Goal: Information Seeking & Learning: Learn about a topic

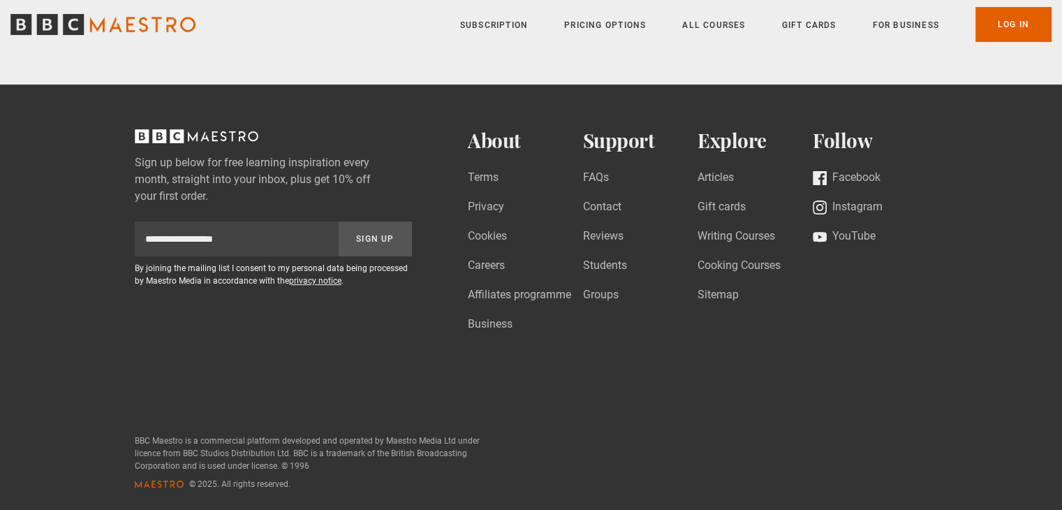
scroll to position [100, 0]
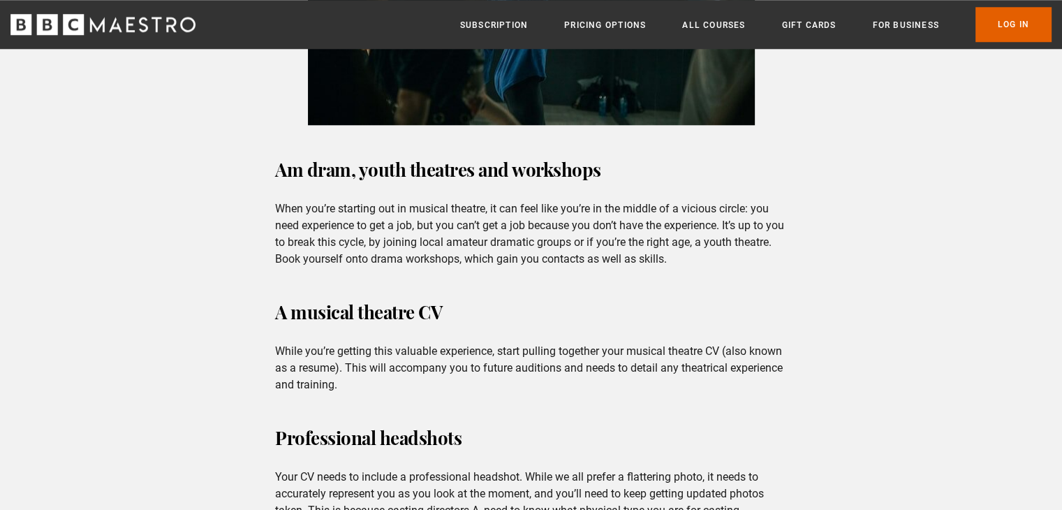
scroll to position [1426, 0]
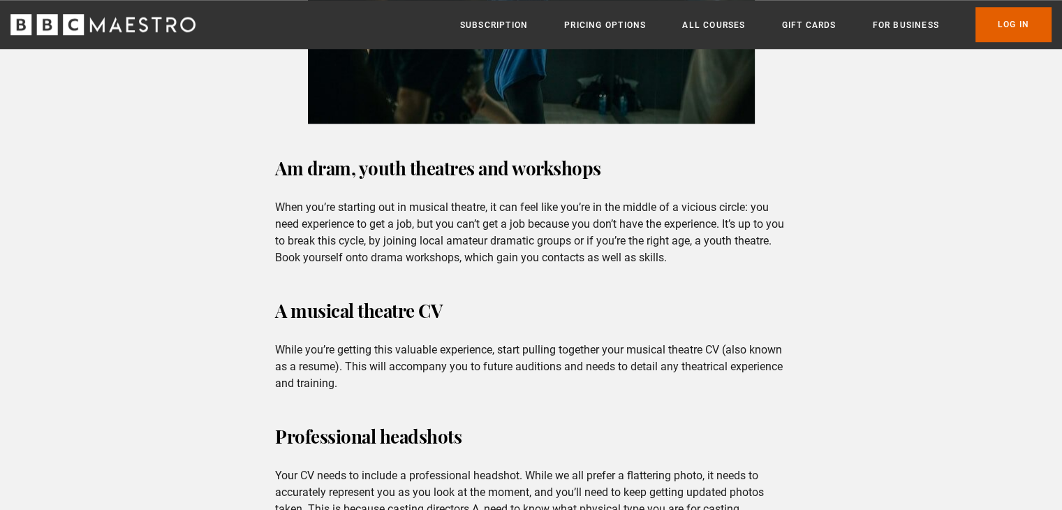
click at [792, 152] on div "Am dram, youth theatres and workshops When you’re starting out in musical theat…" at bounding box center [531, 509] width 534 height 715
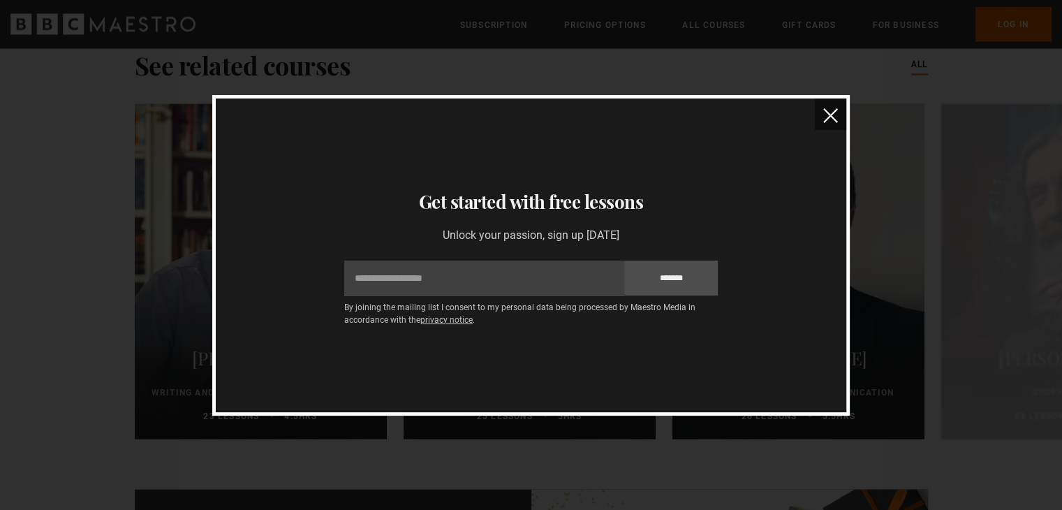
scroll to position [2788, 0]
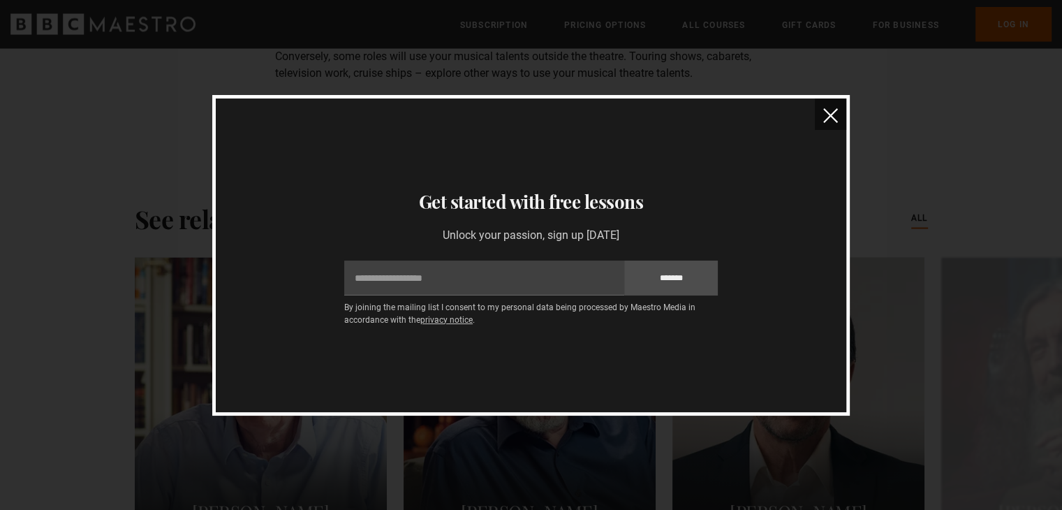
click at [835, 114] on img "close" at bounding box center [830, 115] width 15 height 15
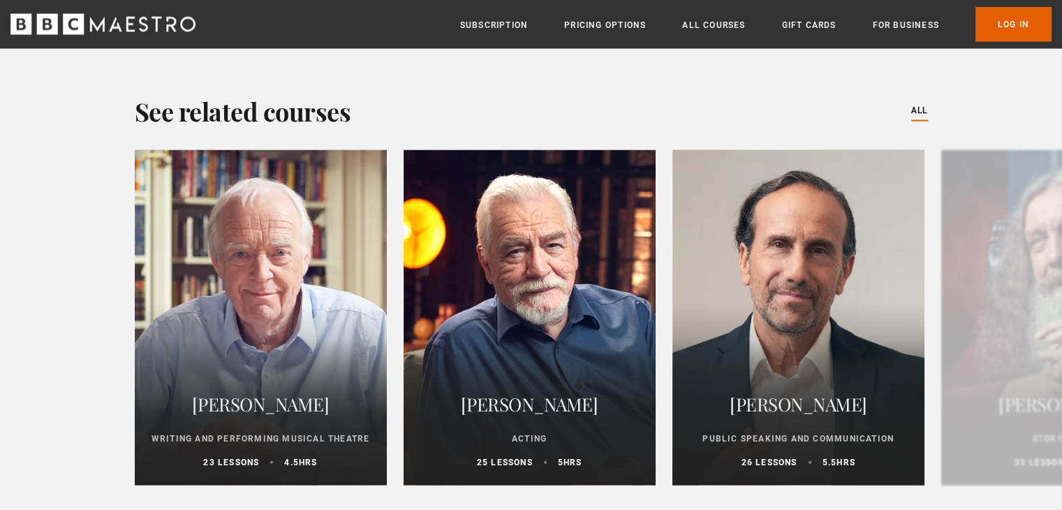
scroll to position [2906, 0]
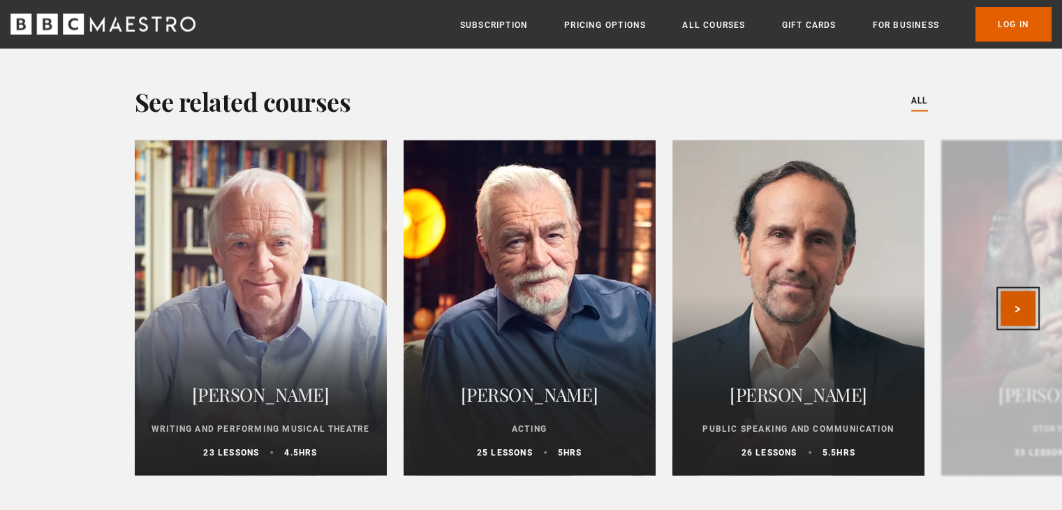
click at [1019, 298] on button "Next" at bounding box center [1018, 308] width 35 height 35
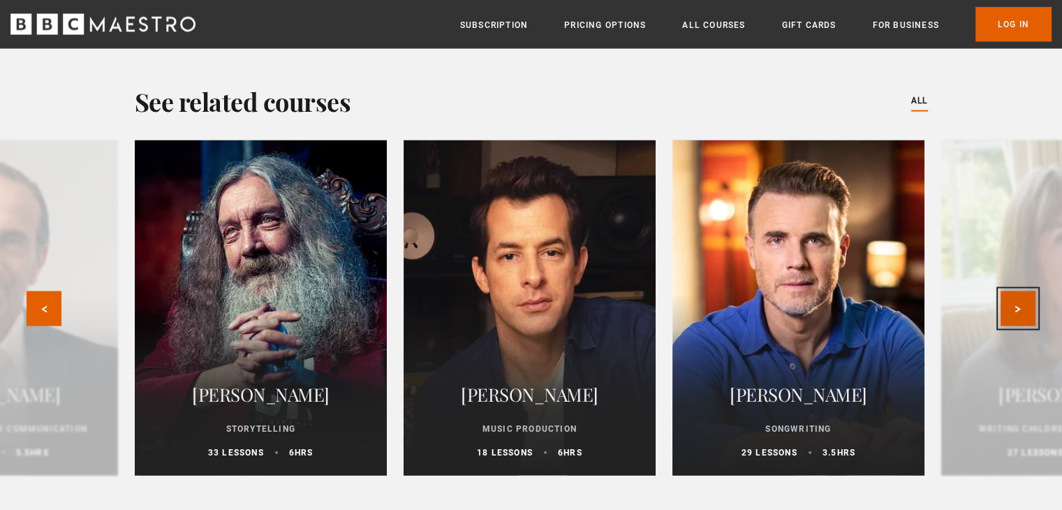
click at [1019, 295] on button "Next" at bounding box center [1018, 308] width 35 height 35
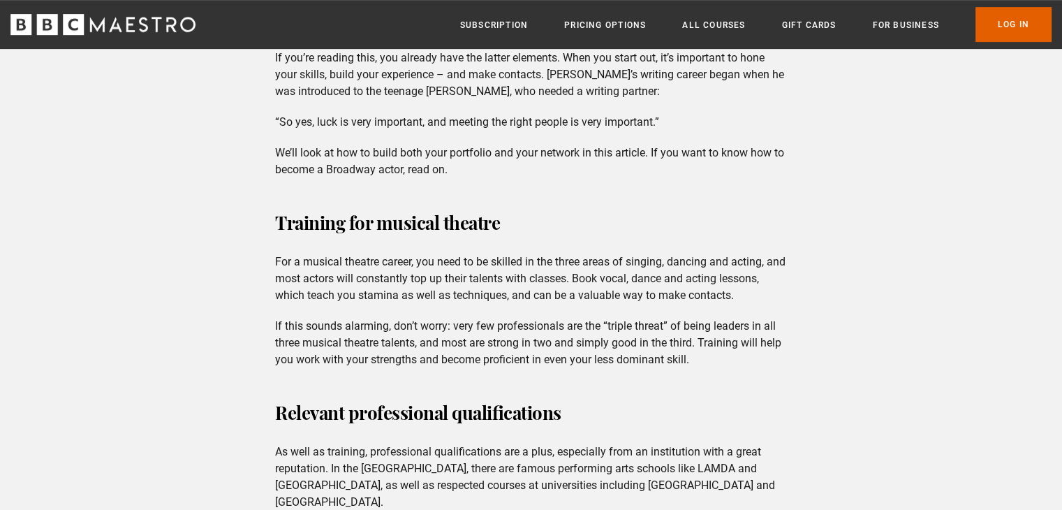
scroll to position [722, 0]
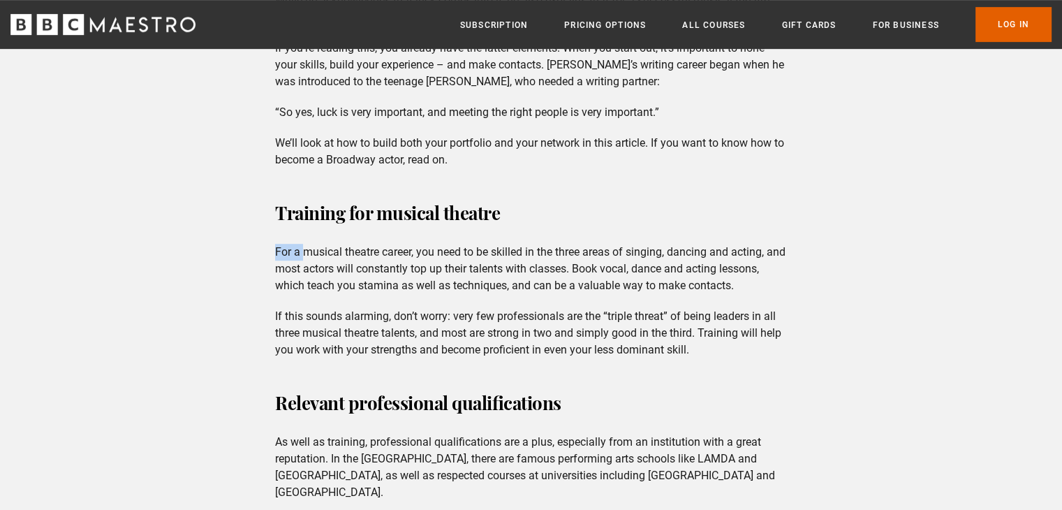
drag, startPoint x: 261, startPoint y: 244, endPoint x: 303, endPoint y: 261, distance: 45.1
click at [274, 255] on div "Training for musical theatre For a musical theatre career, you need to be skill…" at bounding box center [531, 277] width 534 height 162
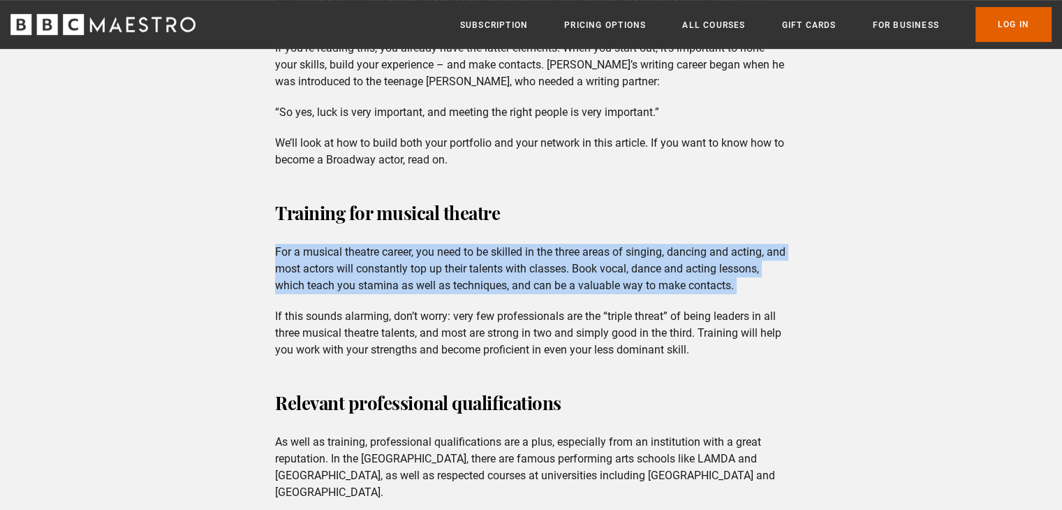
drag, startPoint x: 274, startPoint y: 255, endPoint x: 743, endPoint y: 284, distance: 470.3
click at [743, 284] on div "Training for musical theatre For a musical theatre career, you need to be skill…" at bounding box center [531, 277] width 534 height 162
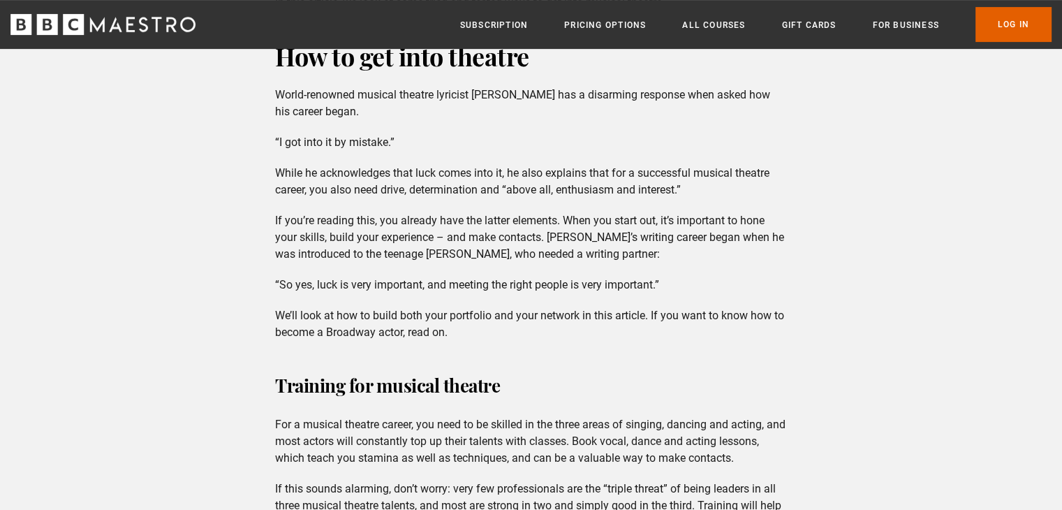
scroll to position [535, 0]
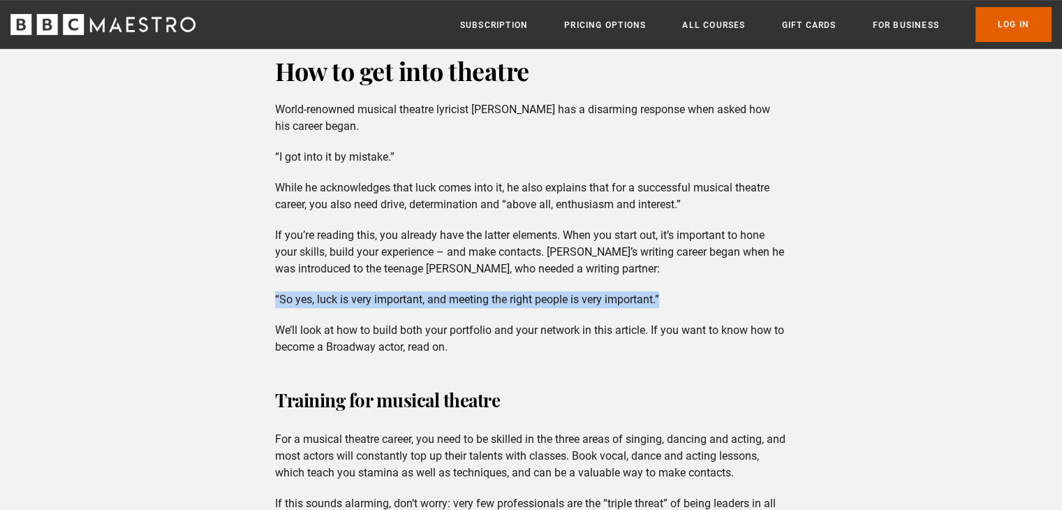
drag, startPoint x: 275, startPoint y: 297, endPoint x: 752, endPoint y: 306, distance: 476.4
click at [752, 306] on p "“So yes, luck is very important, and meeting the right people is very important…" at bounding box center [531, 299] width 512 height 17
copy p "“So yes, luck is very important, and meeting the right people is very important…"
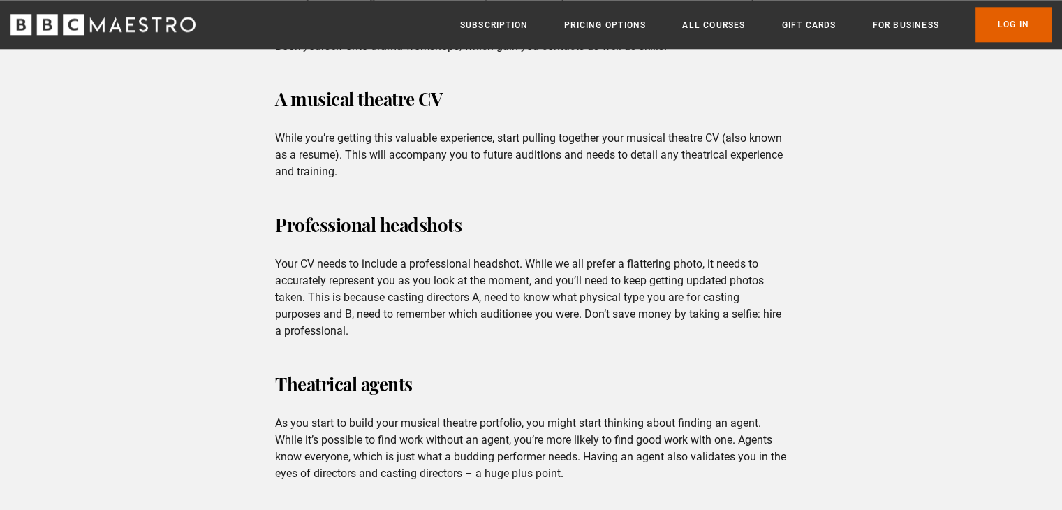
scroll to position [1648, 0]
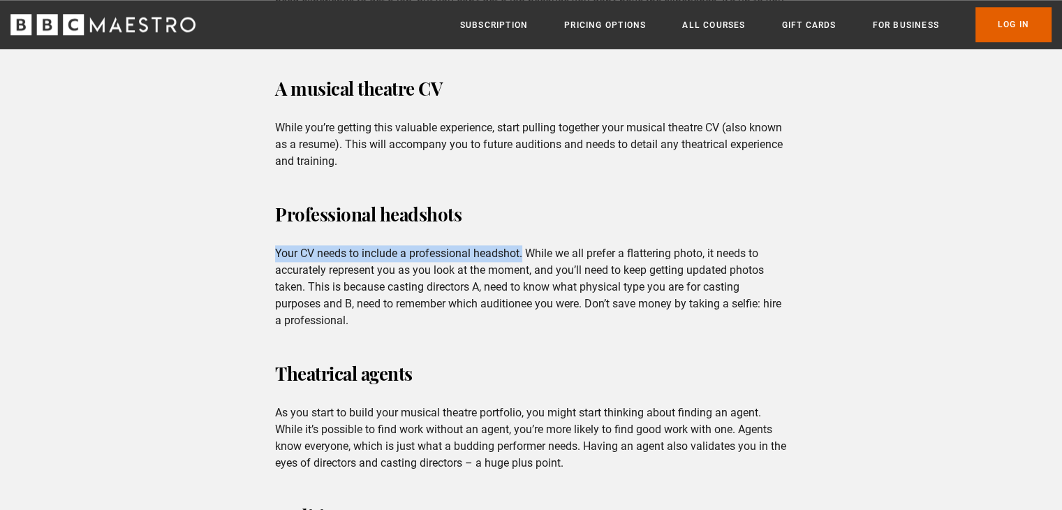
drag, startPoint x: 274, startPoint y: 228, endPoint x: 525, endPoint y: 226, distance: 250.7
click at [525, 226] on div "Am dram, youth theatres and workshops When you’re starting out in musical theat…" at bounding box center [531, 286] width 534 height 715
copy p "Your CV needs to include a professional headshot."
click at [500, 316] on div "Am dram, youth theatres and workshops When you’re starting out in musical theat…" at bounding box center [531, 286] width 534 height 715
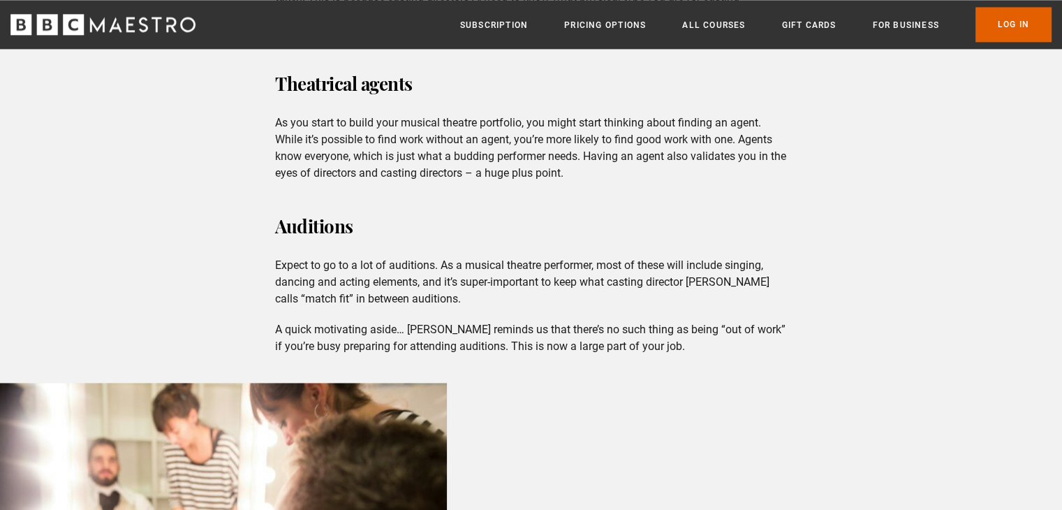
scroll to position [1940, 0]
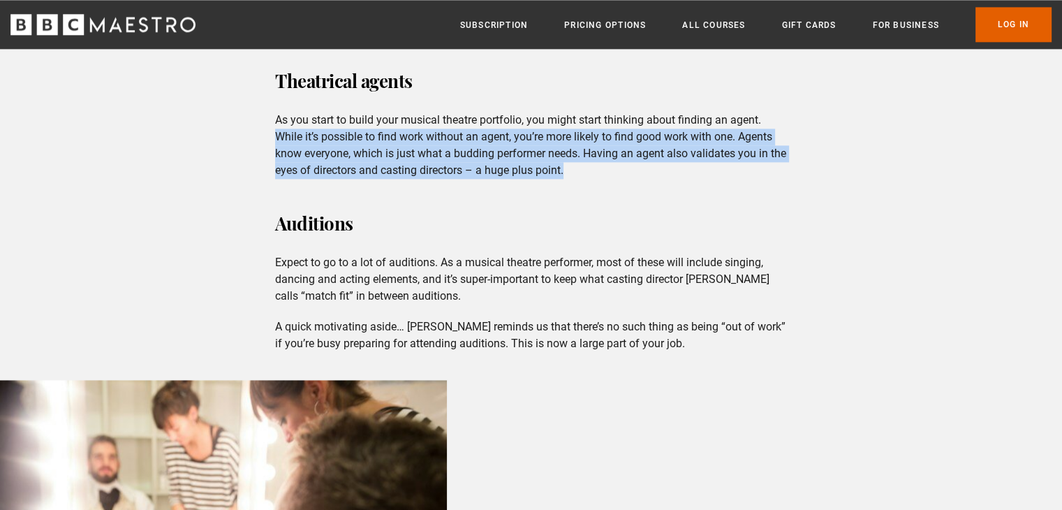
drag, startPoint x: 274, startPoint y: 116, endPoint x: 613, endPoint y: 153, distance: 340.8
copy p "While it’s possible to find work without an agent, you’re more likely to find g…"
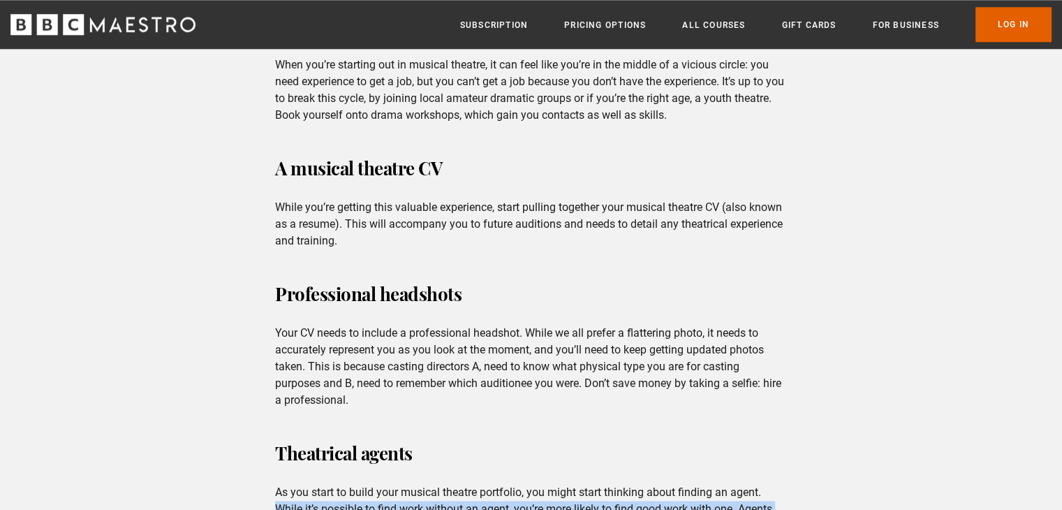
scroll to position [1563, 0]
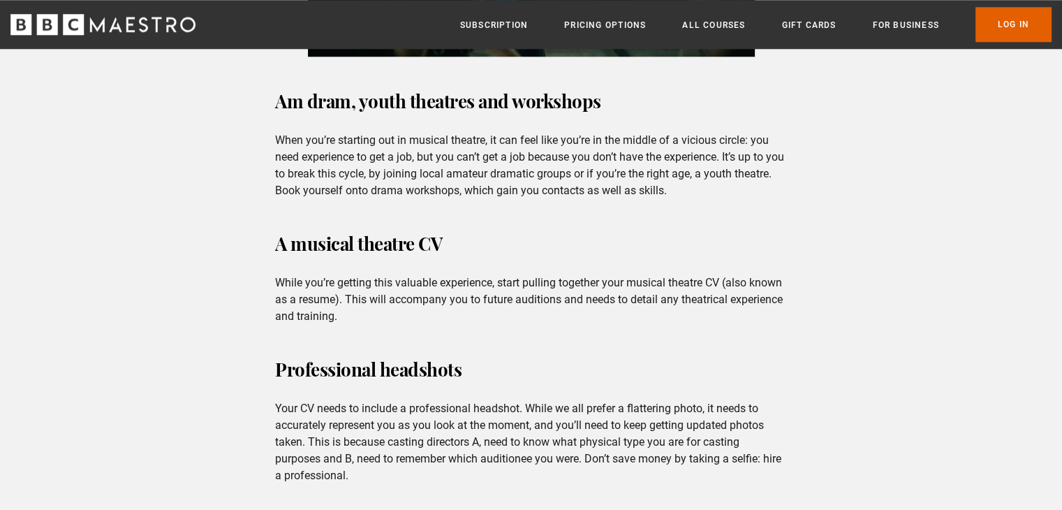
scroll to position [1433, 0]
